Goal: Entertainment & Leisure: Consume media (video, audio)

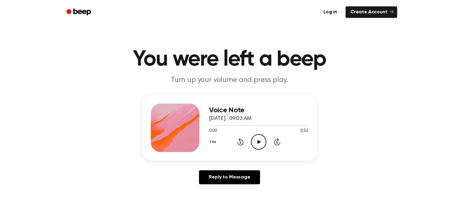
click at [260, 142] on icon "Play Audio" at bounding box center [258, 141] width 15 height 15
click at [254, 143] on icon "Play Audio" at bounding box center [258, 141] width 15 height 15
click at [257, 141] on icon "Play Audio" at bounding box center [258, 141] width 15 height 15
click at [256, 142] on icon "Play Audio" at bounding box center [258, 141] width 15 height 15
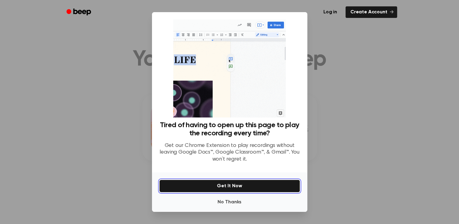
click at [230, 186] on button "Get It Now" at bounding box center [229, 186] width 141 height 13
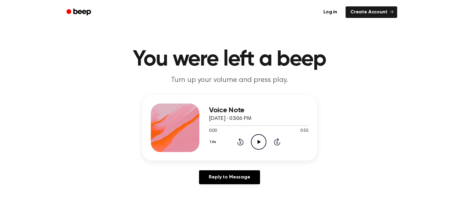
click at [260, 136] on icon "Play Audio" at bounding box center [258, 141] width 15 height 15
click at [260, 137] on icon "Play Audio" at bounding box center [258, 141] width 15 height 15
click at [260, 137] on icon "Pause Audio" at bounding box center [258, 141] width 15 height 15
